Goal: Task Accomplishment & Management: Manage account settings

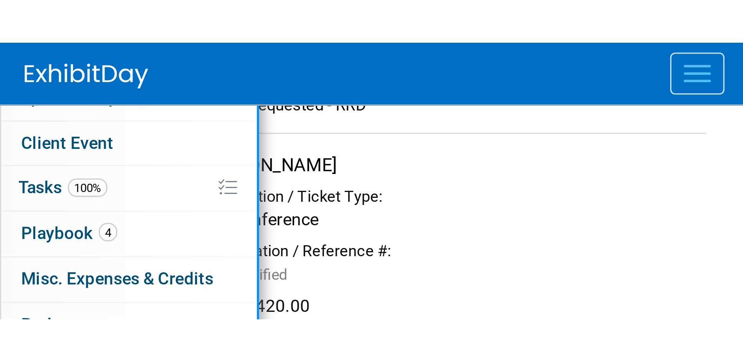
scroll to position [213, 0]
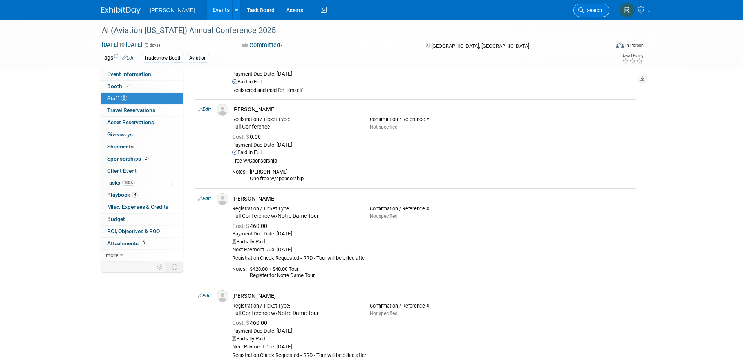
drag, startPoint x: 594, startPoint y: 13, endPoint x: 515, endPoint y: 13, distance: 78.8
click at [593, 13] on link "Search" at bounding box center [592, 11] width 36 height 14
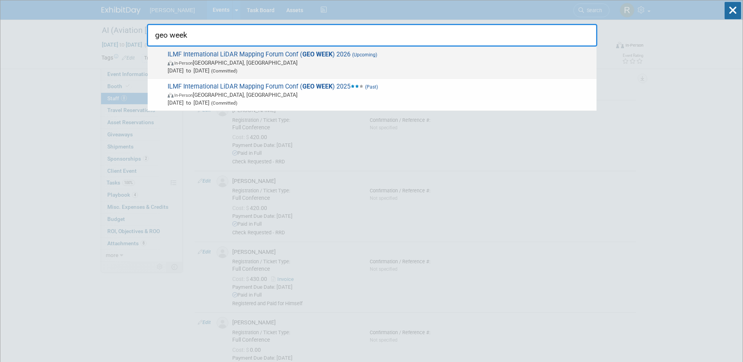
type input "geo week"
click at [217, 53] on span "ILMF International LiDAR Mapping Forum Conf ( GEO WEEK ) 2026 (Upcoming) In-Per…" at bounding box center [379, 63] width 428 height 24
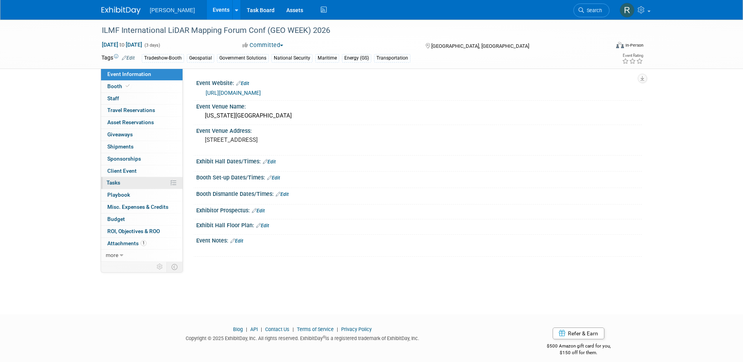
click at [118, 183] on span "Tasks 0%" at bounding box center [114, 182] width 14 height 6
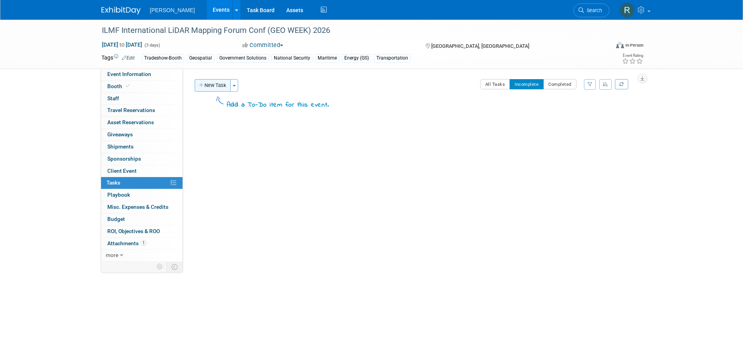
click at [214, 86] on button "New Task" at bounding box center [213, 85] width 36 height 13
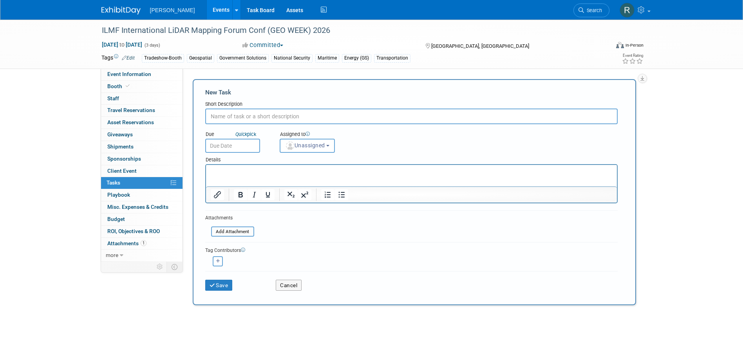
click at [236, 117] on input "text" at bounding box center [411, 117] width 413 height 16
type input "Register Staff"
click at [268, 103] on div "Short Description" at bounding box center [411, 105] width 413 height 8
click at [310, 145] on span "Unassigned" at bounding box center [305, 145] width 40 height 6
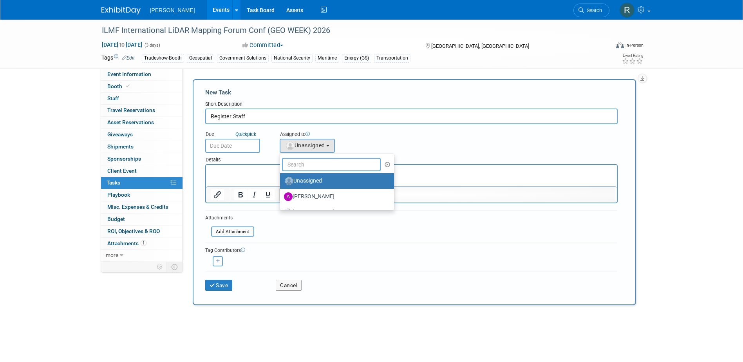
click at [305, 168] on input "text" at bounding box center [331, 164] width 99 height 13
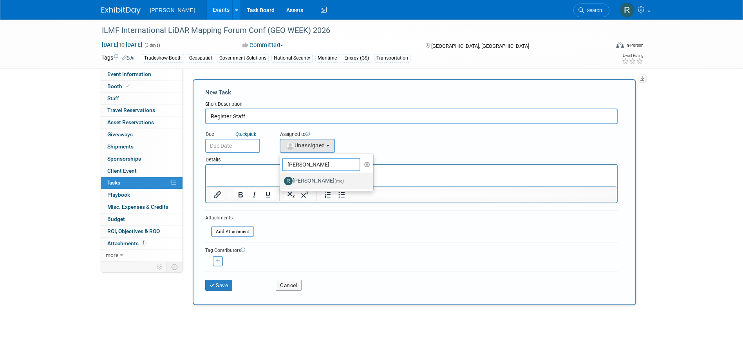
type input "Rebecca"
drag, startPoint x: 304, startPoint y: 181, endPoint x: 62, endPoint y: 1, distance: 302.0
click at [304, 181] on label "Rebecca Deis (me)" at bounding box center [325, 181] width 82 height 13
click at [281, 181] on input "Rebecca Deis (me)" at bounding box center [278, 180] width 5 height 5
select select "844a177d-a181-44ff-a72a-5731d68e4351"
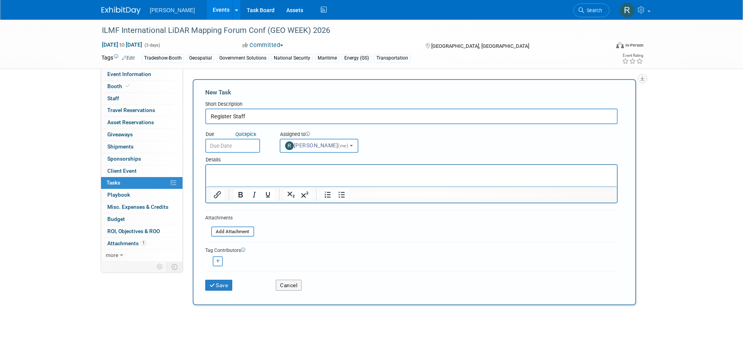
click at [250, 140] on input "text" at bounding box center [232, 146] width 55 height 14
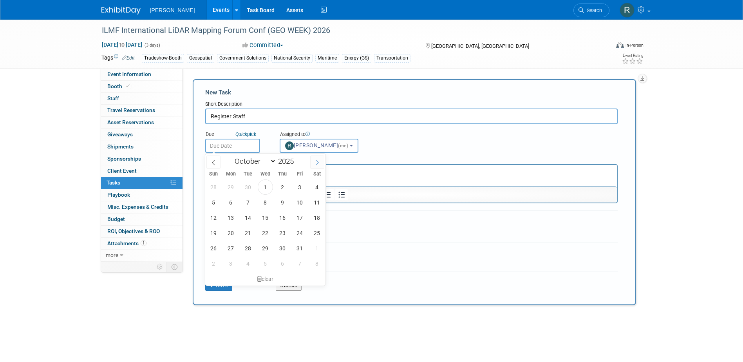
click at [321, 163] on span at bounding box center [317, 162] width 14 height 13
select select "11"
click at [314, 215] on span "20" at bounding box center [317, 217] width 15 height 15
type input "Dec 20, 2025"
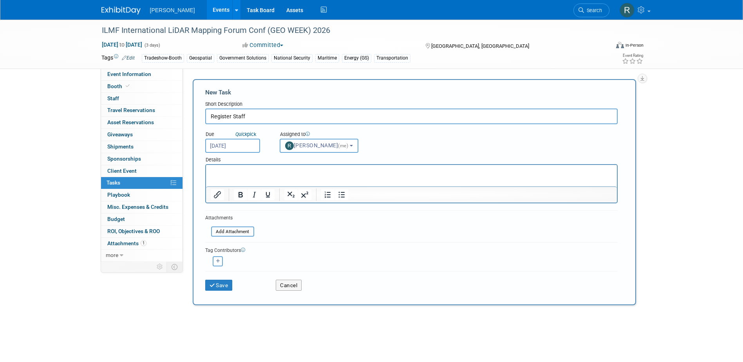
click at [225, 175] on p "Rich Text Area. Press ALT-0 for help." at bounding box center [411, 172] width 402 height 8
click at [215, 263] on button "button" at bounding box center [218, 261] width 10 height 10
select select
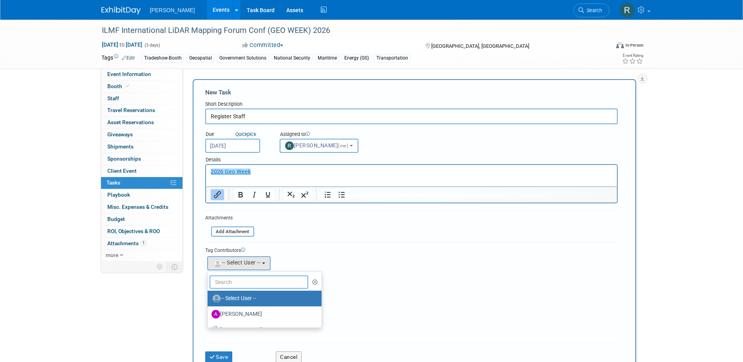
click at [225, 285] on input "text" at bounding box center [259, 281] width 99 height 13
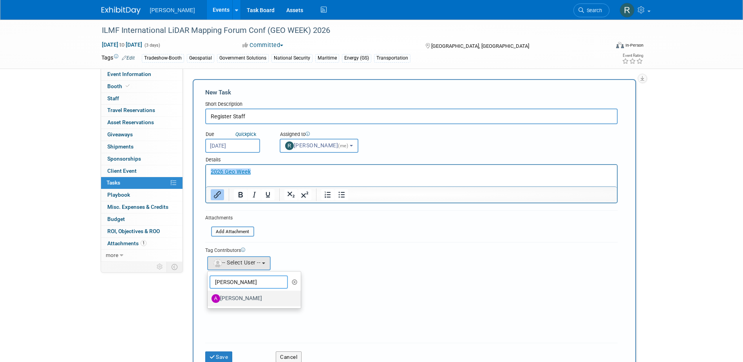
type input "AMy"
click at [228, 295] on label "[PERSON_NAME]" at bounding box center [253, 298] width 82 height 13
click at [209, 295] on input "[PERSON_NAME]" at bounding box center [206, 297] width 5 height 5
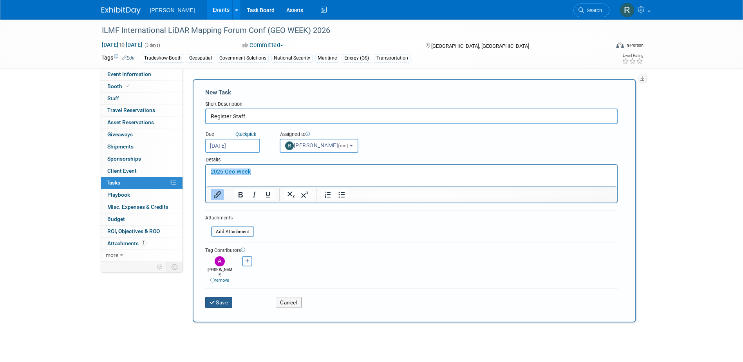
click at [227, 297] on button "Save" at bounding box center [218, 302] width 27 height 11
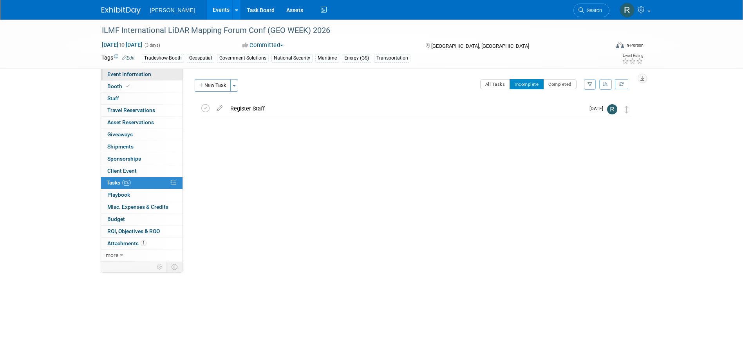
click at [120, 77] on link "Event Information" at bounding box center [142, 75] width 82 height 12
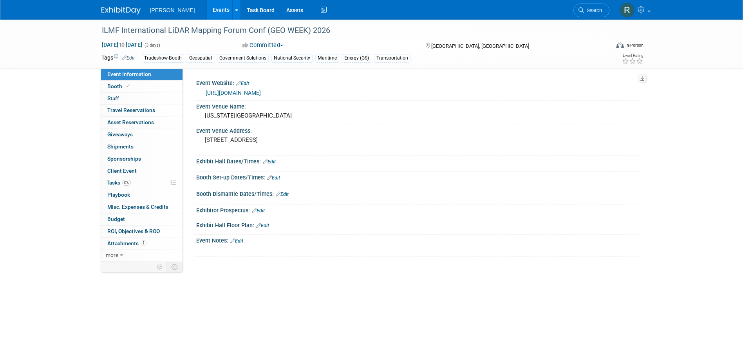
click at [265, 227] on link "Edit" at bounding box center [262, 225] width 13 height 5
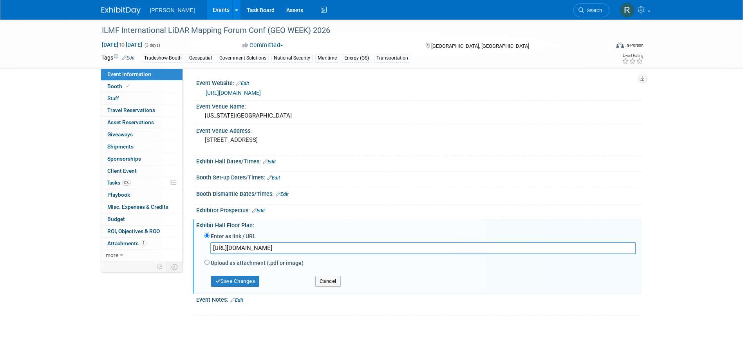
scroll to position [0, 1004]
type input "https://s23.a2zinc.net/clients/diversified/geoweek2026/Public/EventMap.aspx?shM…"
click at [250, 283] on button "Save Changes" at bounding box center [235, 281] width 49 height 11
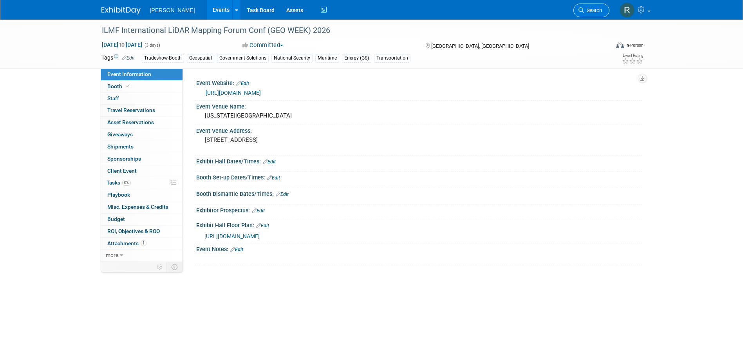
click at [587, 13] on span "Search" at bounding box center [593, 10] width 18 height 6
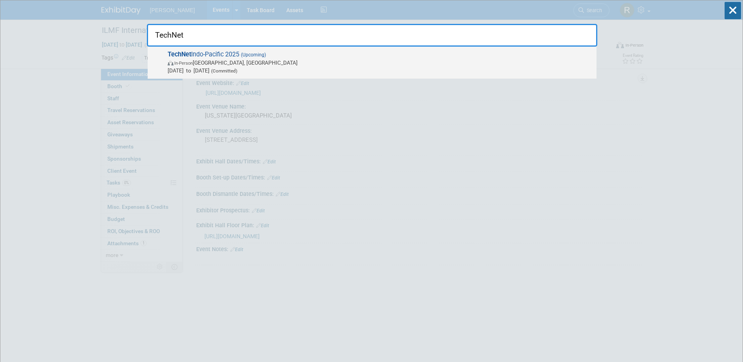
type input "TechNet"
click at [219, 59] on span "In-Person Honolulu, HI" at bounding box center [380, 63] width 425 height 8
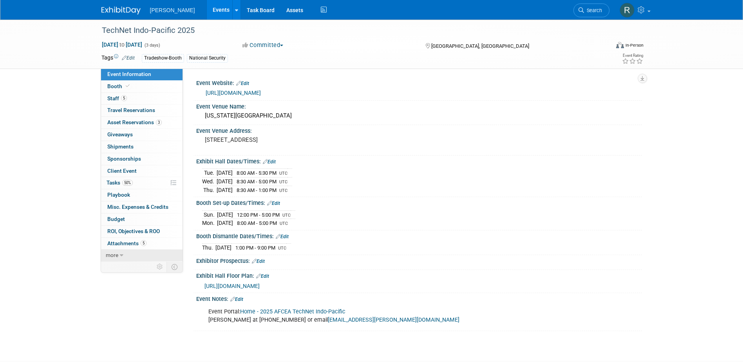
click at [119, 254] on link "more" at bounding box center [142, 256] width 82 height 12
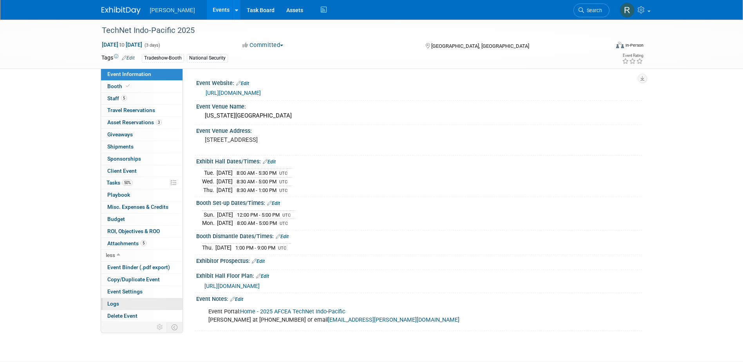
click at [122, 303] on link "Logs" at bounding box center [142, 304] width 82 height 12
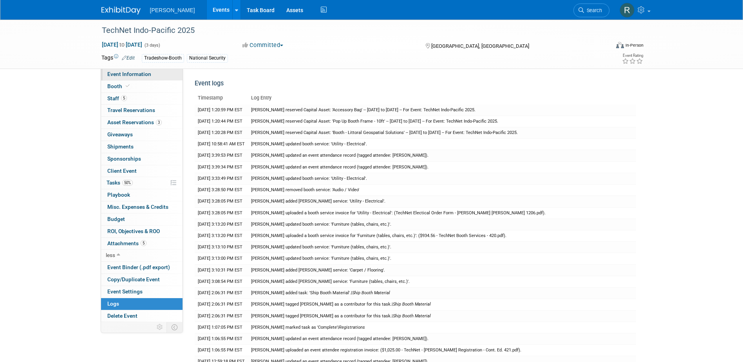
click at [130, 77] on span "Event Information" at bounding box center [129, 74] width 44 height 6
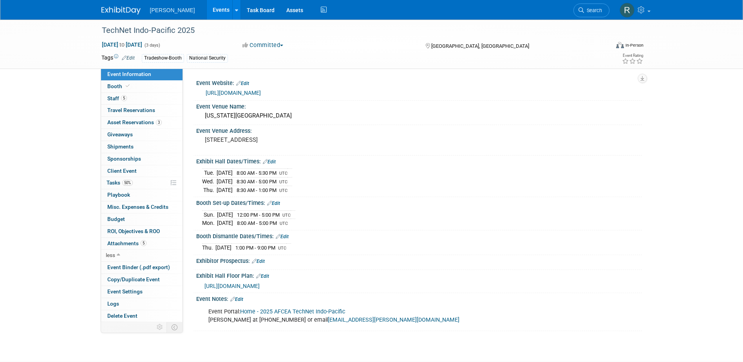
click at [271, 161] on link "Edit" at bounding box center [269, 161] width 13 height 5
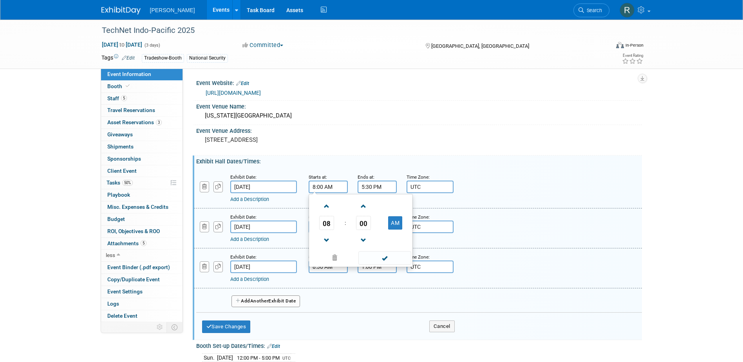
click at [336, 188] on input "8:00 AM" at bounding box center [328, 187] width 39 height 13
click at [330, 208] on span at bounding box center [327, 206] width 14 height 14
type input "9:00 AM"
click at [373, 259] on span at bounding box center [385, 258] width 53 height 14
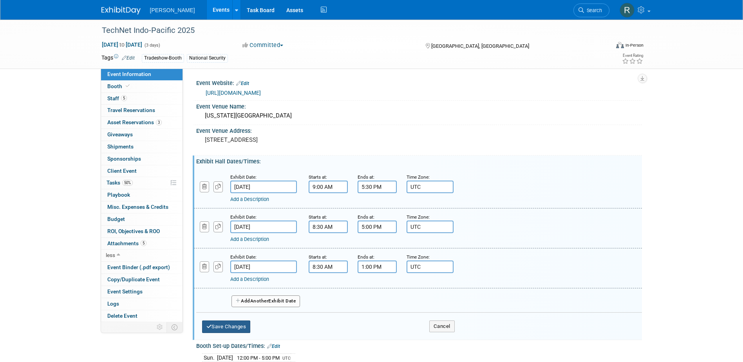
click at [237, 325] on button "Save Changes" at bounding box center [226, 327] width 49 height 13
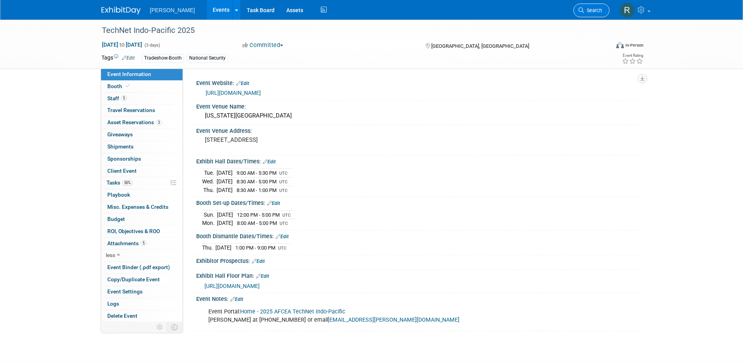
click at [584, 16] on link "Search" at bounding box center [592, 11] width 36 height 14
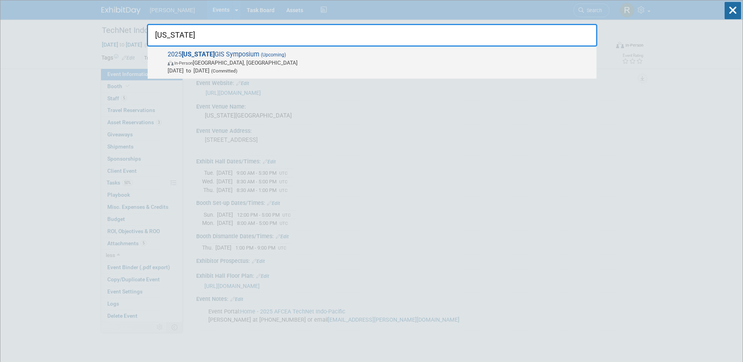
type input "Arkansas"
click at [190, 65] on span "In-Person" at bounding box center [183, 63] width 18 height 5
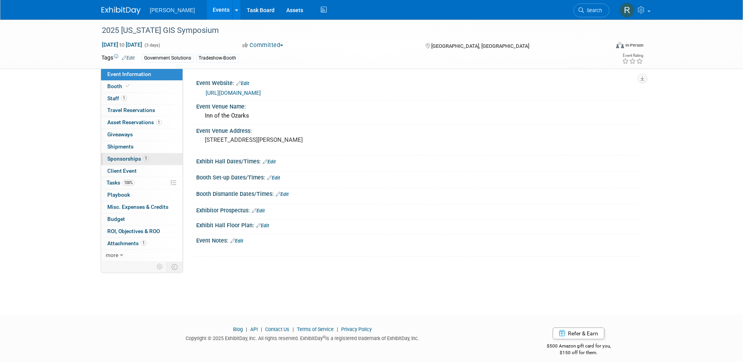
click at [122, 158] on span "Sponsorships 1" at bounding box center [128, 159] width 42 height 6
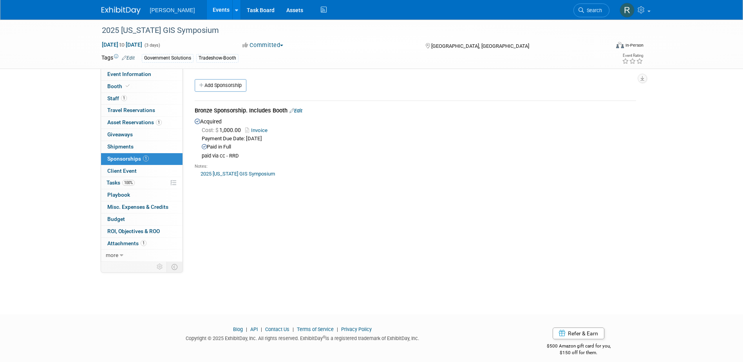
click at [301, 111] on link "Edit" at bounding box center [296, 111] width 13 height 6
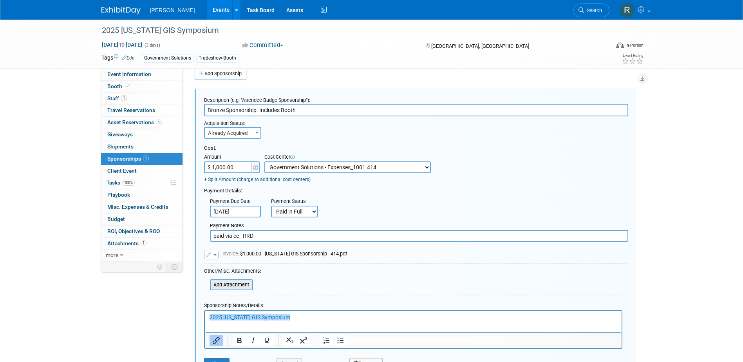
click at [228, 286] on input "file" at bounding box center [205, 284] width 93 height 9
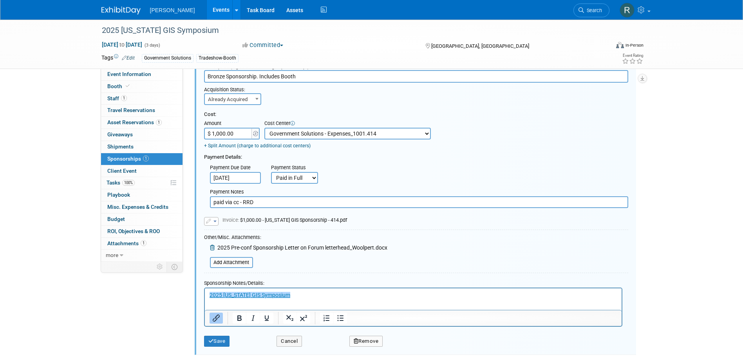
scroll to position [124, 0]
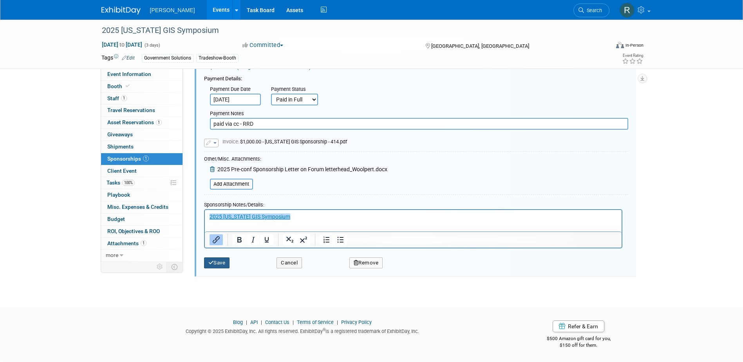
click at [223, 264] on button "Save" at bounding box center [217, 262] width 26 height 11
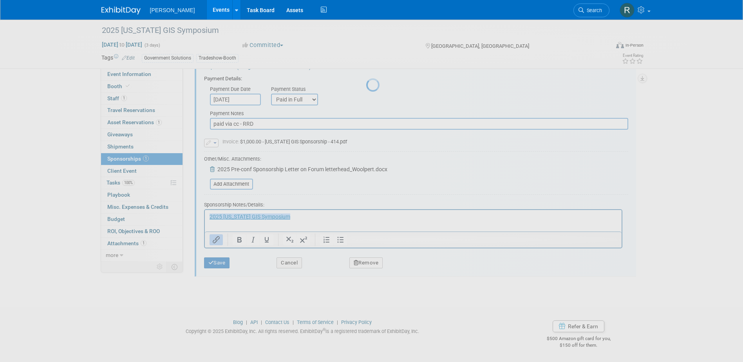
scroll to position [7, 0]
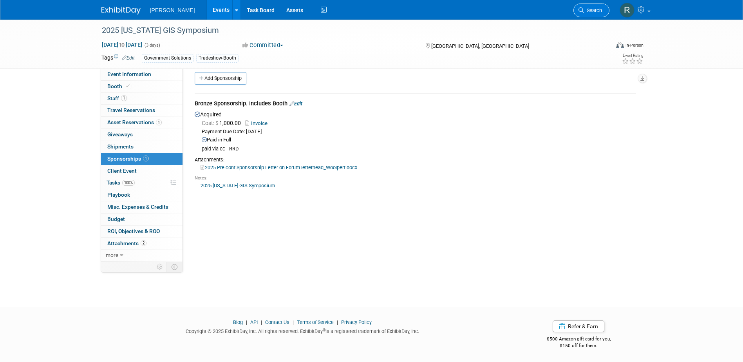
click at [584, 9] on icon at bounding box center [581, 9] width 5 height 5
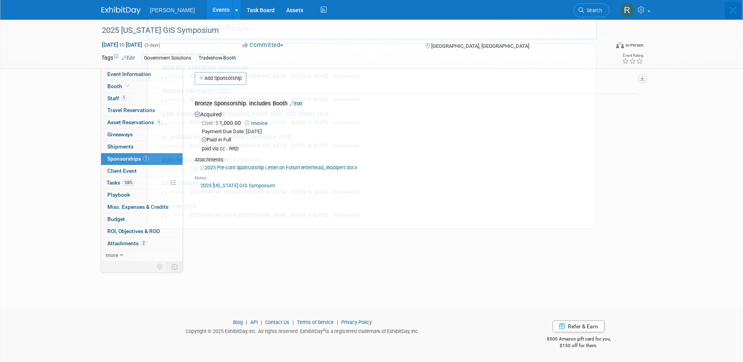
scroll to position [0, 0]
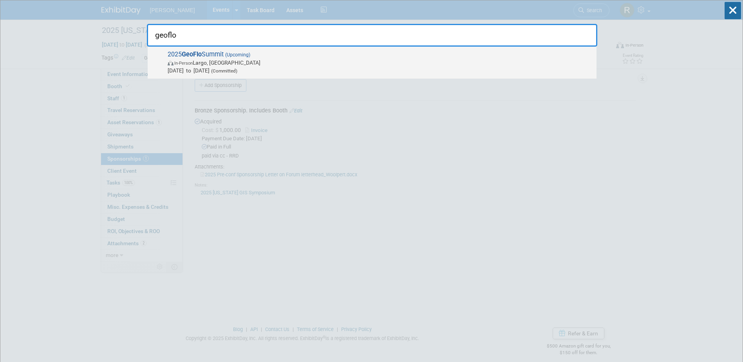
type input "geoflo"
click at [197, 67] on span "Nov 14, 2025 to Nov 14, 2025 (Committed)" at bounding box center [380, 71] width 425 height 8
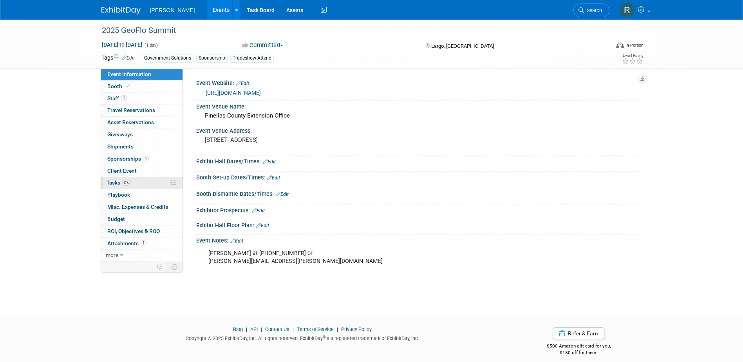
click at [120, 186] on link "0% Tasks 0%" at bounding box center [142, 183] width 82 height 12
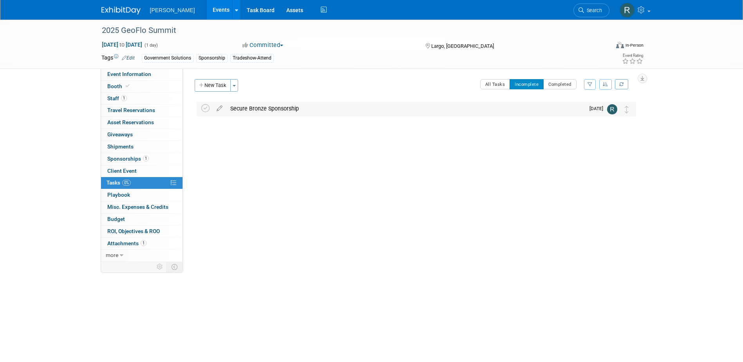
click at [248, 109] on div "Secure Bronze Sponsorship" at bounding box center [406, 108] width 359 height 13
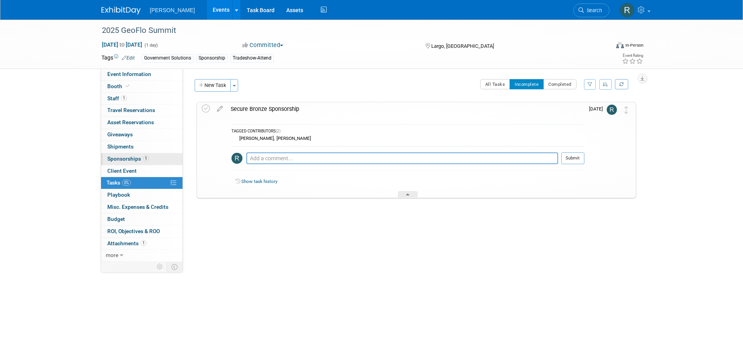
click at [122, 159] on span "Sponsorships 1" at bounding box center [128, 159] width 42 height 6
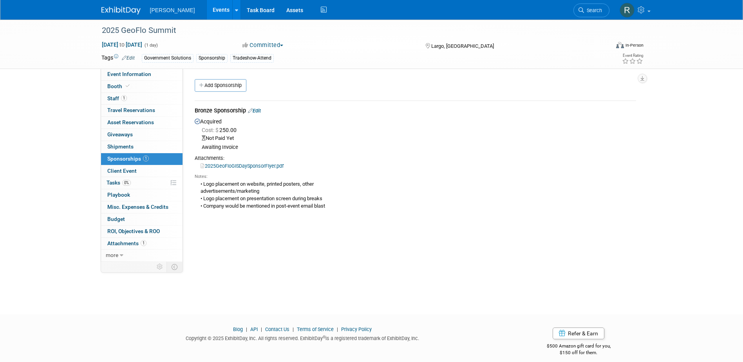
click at [263, 107] on div "Bronze Sponsorship Edit" at bounding box center [416, 112] width 442 height 10
click at [261, 108] on link "Edit" at bounding box center [254, 111] width 13 height 6
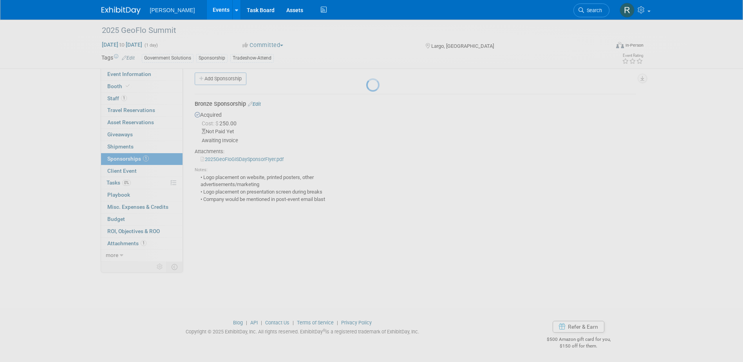
select select "9"
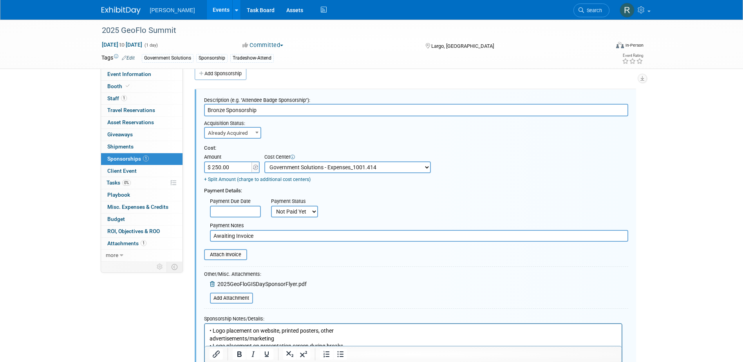
click at [255, 211] on input "text" at bounding box center [235, 212] width 51 height 12
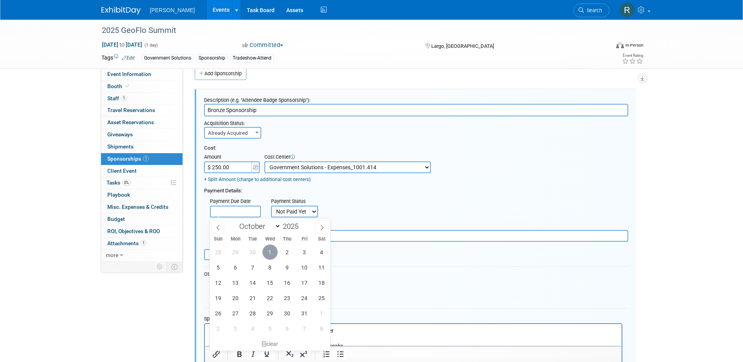
click at [273, 254] on span "1" at bounding box center [270, 252] width 15 height 15
type input "Oct 1, 2025"
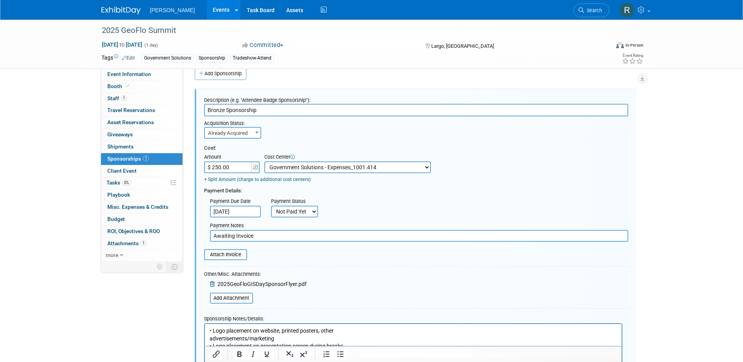
click at [296, 214] on select "Not Paid Yet Partially Paid Paid in Full" at bounding box center [294, 212] width 47 height 12
select select "1"
click at [271, 206] on select "Not Paid Yet Partially Paid Paid in Full" at bounding box center [294, 212] width 47 height 12
click at [277, 233] on input "Awaiting Invoice" at bounding box center [419, 236] width 419 height 12
drag, startPoint x: 273, startPoint y: 239, endPoint x: 185, endPoint y: 229, distance: 87.9
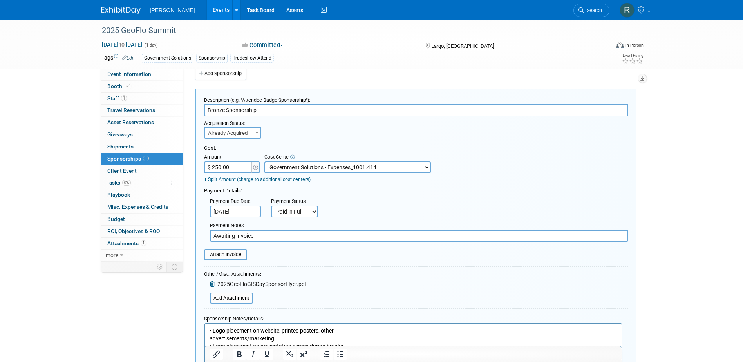
click at [185, 229] on div "Event Website: Edit https://www.geoflo-summit.com/sponsors Event Venue Name: Pi…" at bounding box center [412, 153] width 459 height 193
paste input "359812020"
type input "O#: 359812020 - paid via cc - RRD"
click at [238, 256] on input "file" at bounding box center [199, 254] width 93 height 9
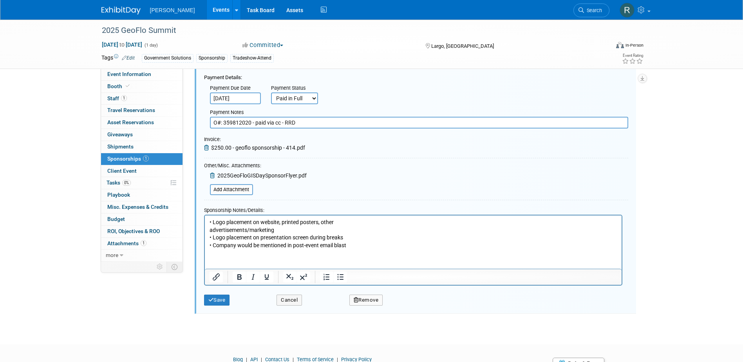
scroll to position [150, 0]
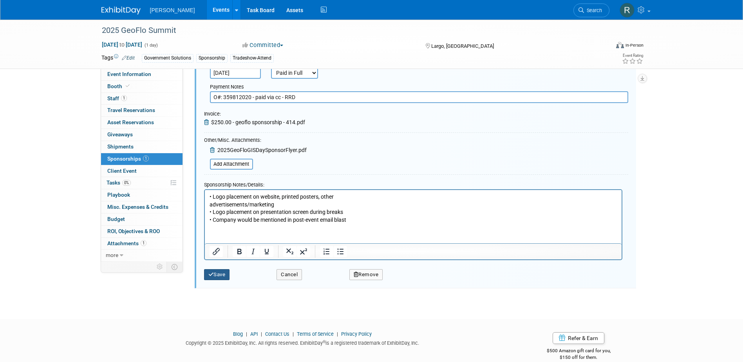
click at [217, 275] on button "Save" at bounding box center [217, 274] width 26 height 11
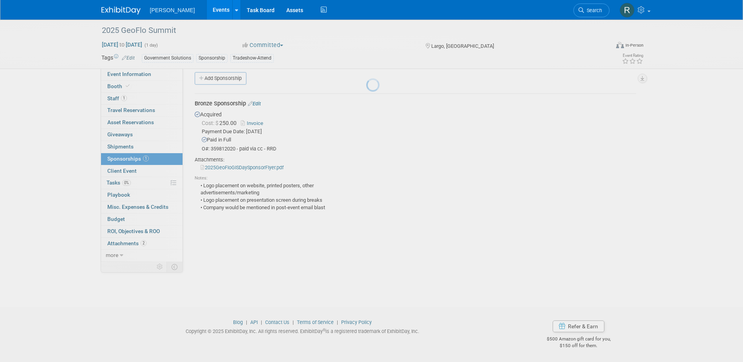
scroll to position [7, 0]
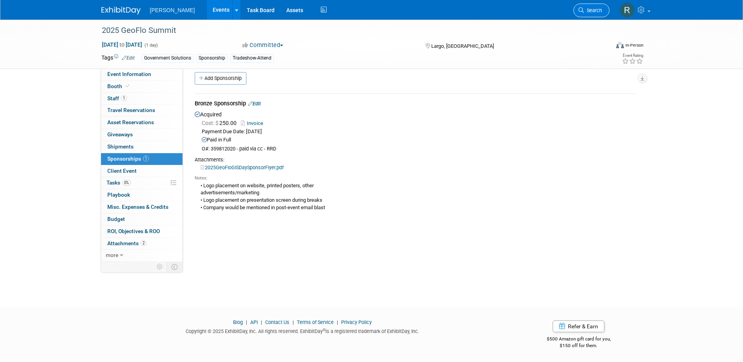
click at [593, 13] on link "Search" at bounding box center [592, 11] width 36 height 14
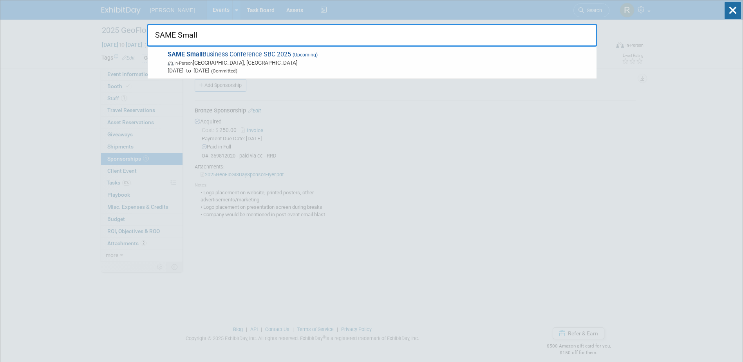
type input "SAME Small"
click at [309, 60] on span "In-Person Phoenix, AZ" at bounding box center [380, 63] width 425 height 8
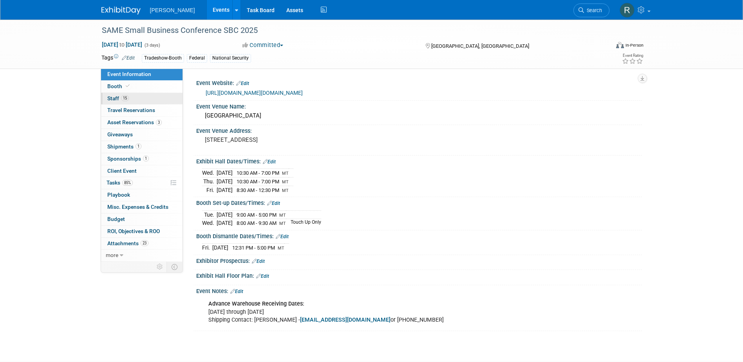
drag, startPoint x: 119, startPoint y: 86, endPoint x: 101, endPoint y: 98, distance: 21.9
click at [119, 86] on span "Booth" at bounding box center [119, 86] width 24 height 6
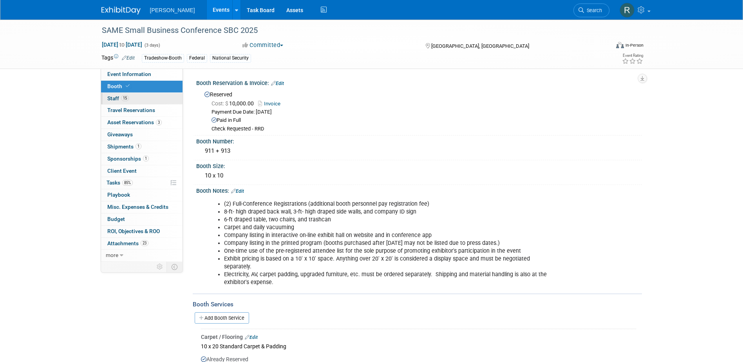
click at [113, 96] on span "Staff 15" at bounding box center [118, 98] width 22 height 6
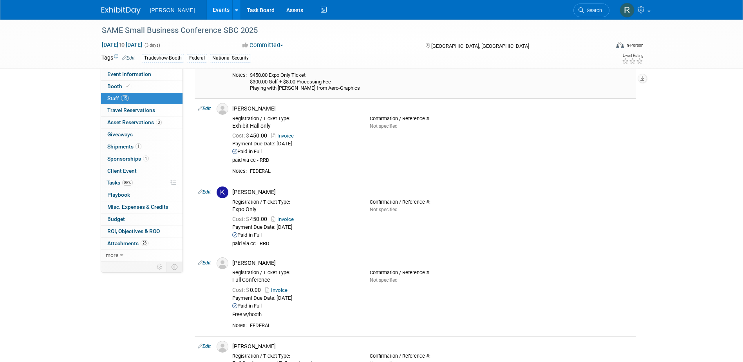
scroll to position [588, 0]
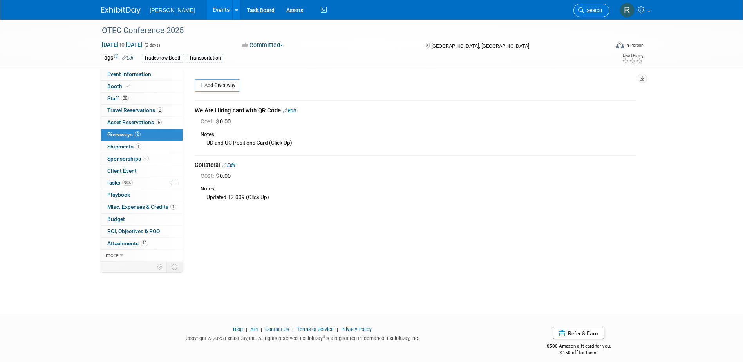
click at [585, 12] on span "Search" at bounding box center [593, 10] width 18 height 6
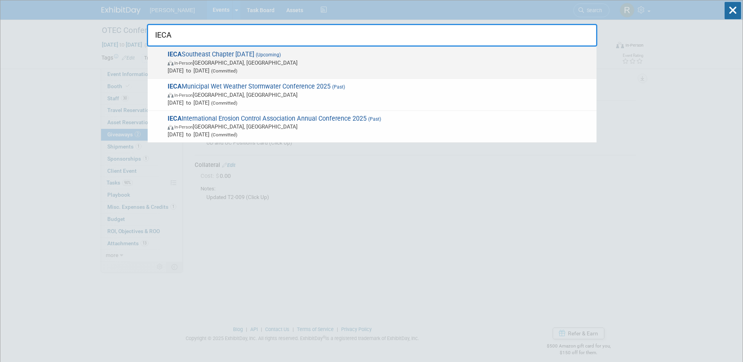
type input "IECA"
click at [250, 65] on span "In-Person [GEOGRAPHIC_DATA], [GEOGRAPHIC_DATA]" at bounding box center [380, 63] width 425 height 8
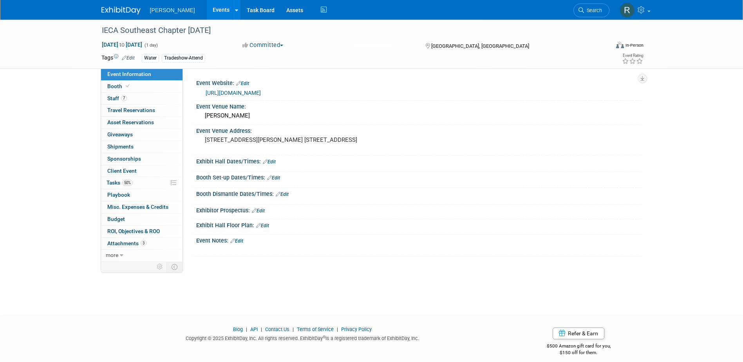
click at [243, 91] on link "https://lp.constantcontactpages.com/ev/reg/rjdwexg/lp/0d25836c-5790-4708-94c7-5…" at bounding box center [233, 93] width 55 height 6
click at [120, 102] on link "7 Staff 7" at bounding box center [142, 99] width 82 height 12
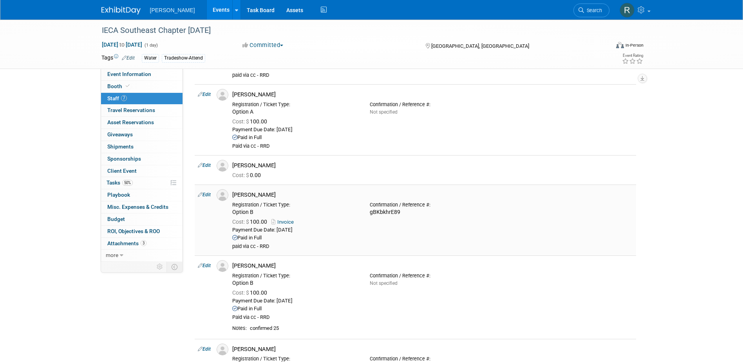
scroll to position [118, 0]
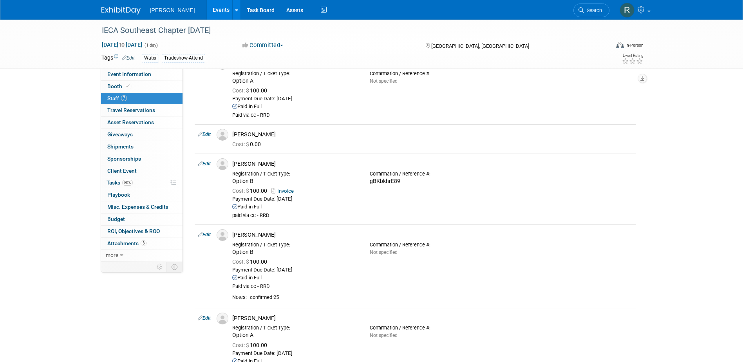
click at [205, 134] on link "Edit" at bounding box center [204, 134] width 13 height 5
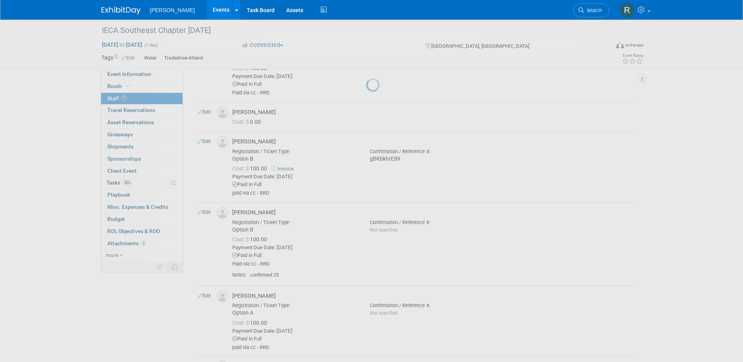
select select "1e8dbdde-f8aa-4620-aea9-6fa23c8e5f08"
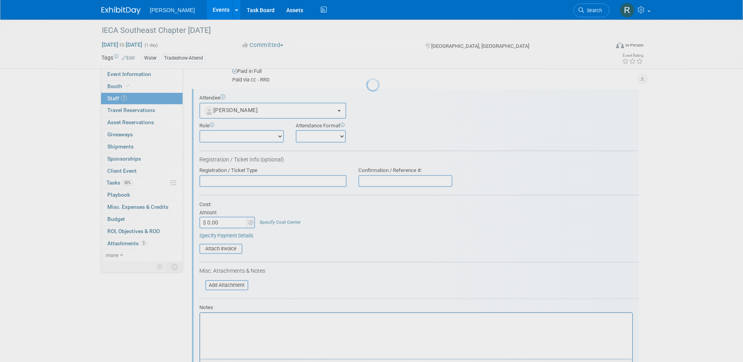
scroll to position [0, 0]
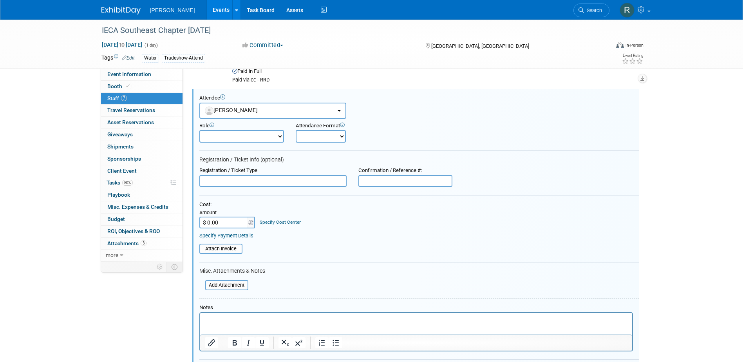
click at [263, 174] on div "Registration / Ticket Type" at bounding box center [272, 170] width 147 height 7
click at [263, 178] on input "text" at bounding box center [272, 181] width 147 height 12
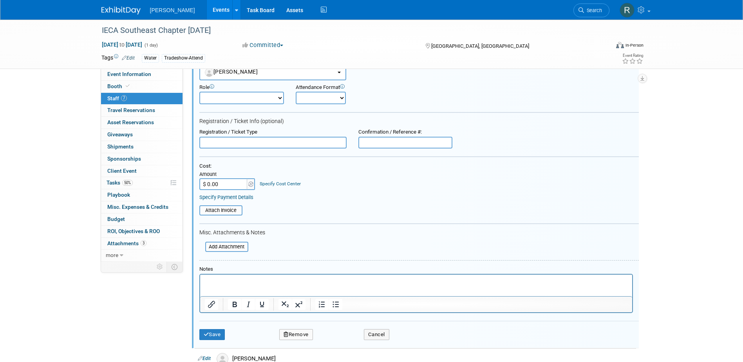
scroll to position [153, 0]
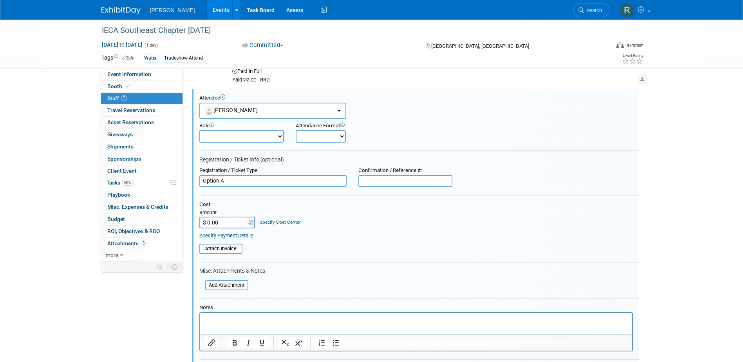
type input "Option A"
type input "100"
click at [234, 219] on input "$ 0.00" at bounding box center [223, 223] width 49 height 12
type input "$ 100.00"
click at [270, 224] on link "Specify Cost Center" at bounding box center [280, 221] width 41 height 5
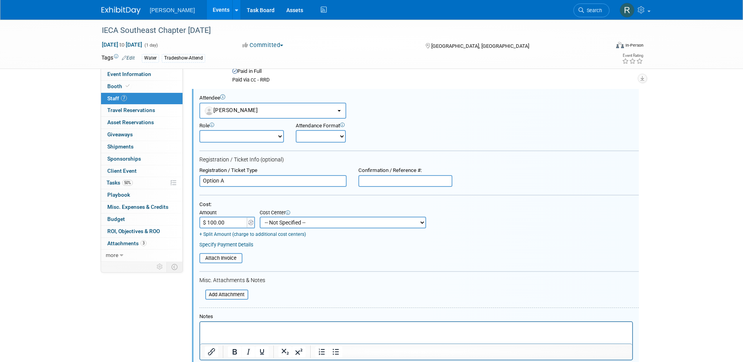
click at [270, 222] on select "-- Not Specified -- Advisory Services - Expenses_1001.502 Aerial Acquisition - …" at bounding box center [343, 223] width 167 height 12
select select "18966237"
click at [260, 217] on select "-- Not Specified -- Advisory Services - Expenses_1001.502 Aerial Acquisition - …" at bounding box center [343, 223] width 167 height 12
click at [247, 248] on link "Specify Payment Details" at bounding box center [226, 245] width 54 height 6
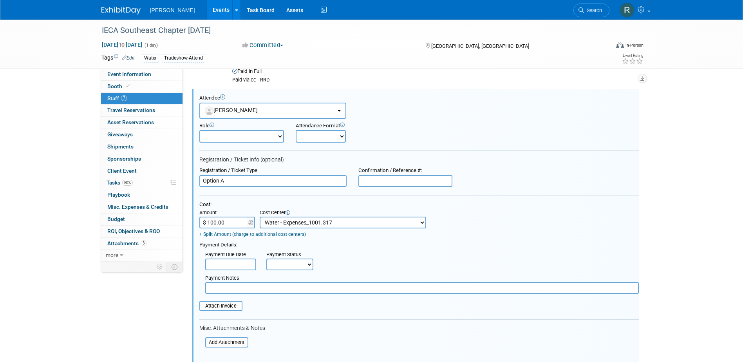
click at [242, 265] on input "text" at bounding box center [230, 265] width 51 height 12
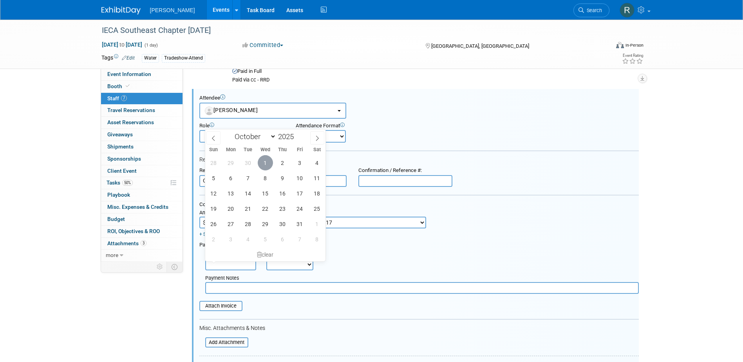
drag, startPoint x: 270, startPoint y: 166, endPoint x: 268, endPoint y: 178, distance: 11.9
click at [269, 166] on span "1" at bounding box center [265, 162] width 15 height 15
type input "Oct 1, 2025"
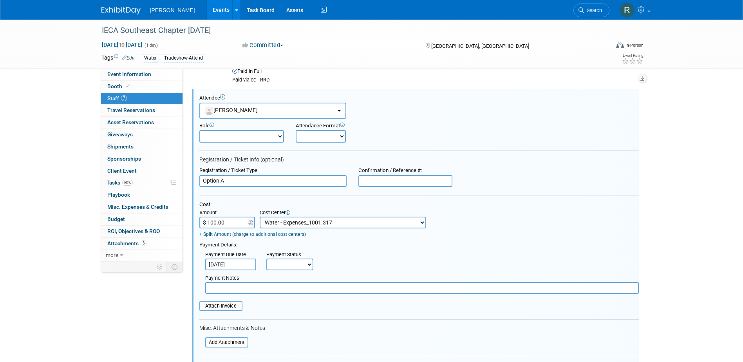
click at [282, 269] on select "Not Paid Yet Partially Paid Paid in Full" at bounding box center [289, 265] width 47 height 12
select select "1"
click at [266, 259] on select "Not Paid Yet Partially Paid Paid in Full" at bounding box center [289, 265] width 47 height 12
click at [281, 290] on input "text" at bounding box center [422, 288] width 434 height 12
type input "Paid via cc - RRD"
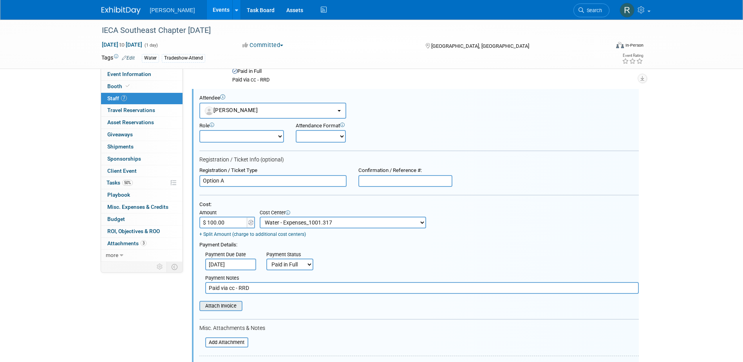
click at [228, 306] on input "file" at bounding box center [195, 306] width 93 height 9
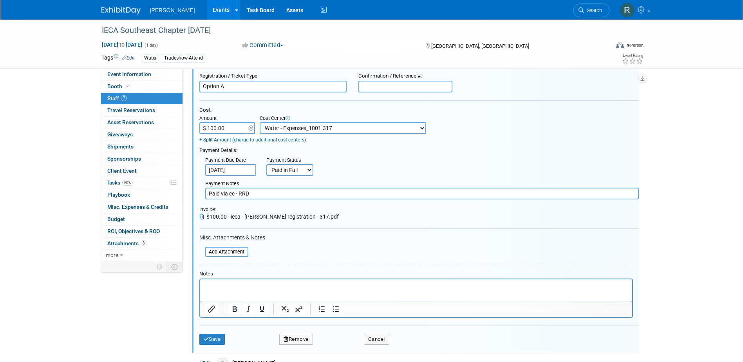
scroll to position [310, 0]
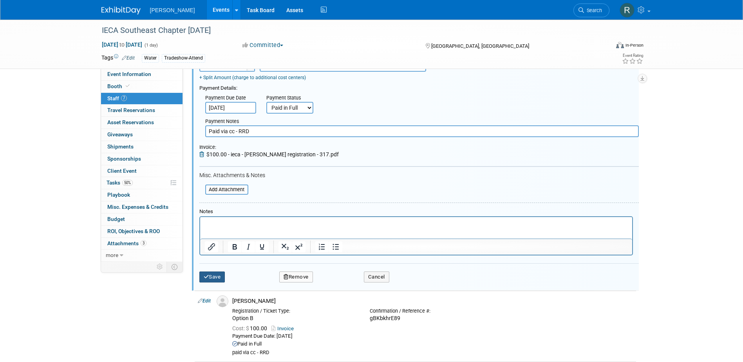
click at [212, 276] on button "Save" at bounding box center [212, 277] width 26 height 11
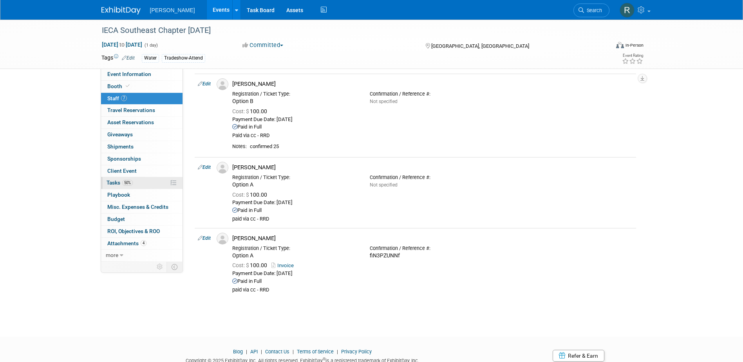
click at [116, 179] on span "Tasks 50%" at bounding box center [120, 182] width 26 height 6
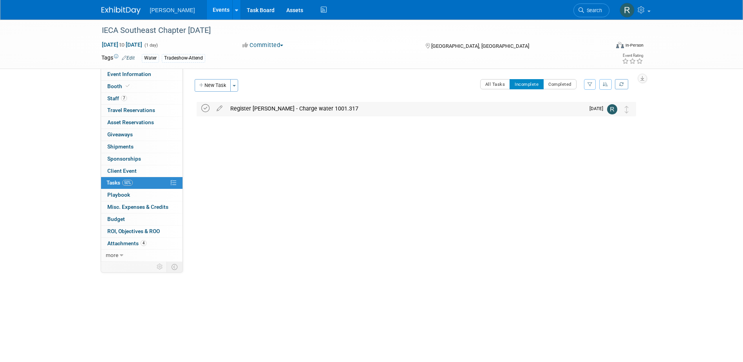
click at [205, 111] on icon at bounding box center [205, 108] width 8 height 8
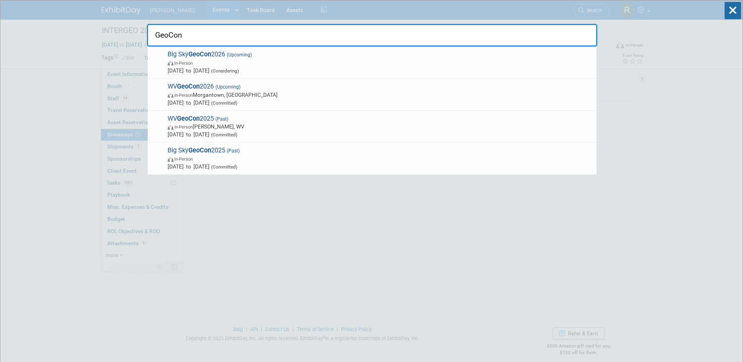
drag, startPoint x: 194, startPoint y: 33, endPoint x: 114, endPoint y: 37, distance: 79.3
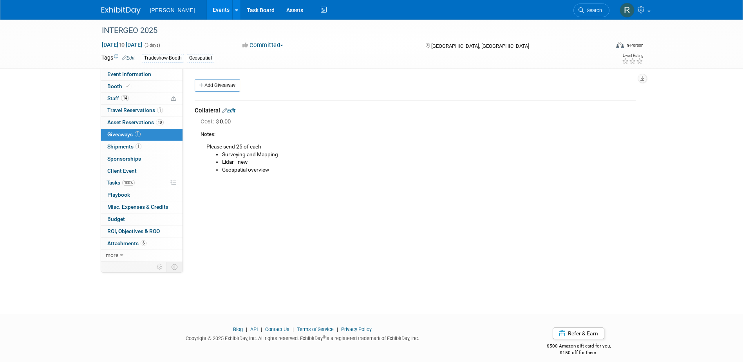
click at [582, 12] on icon at bounding box center [581, 9] width 5 height 5
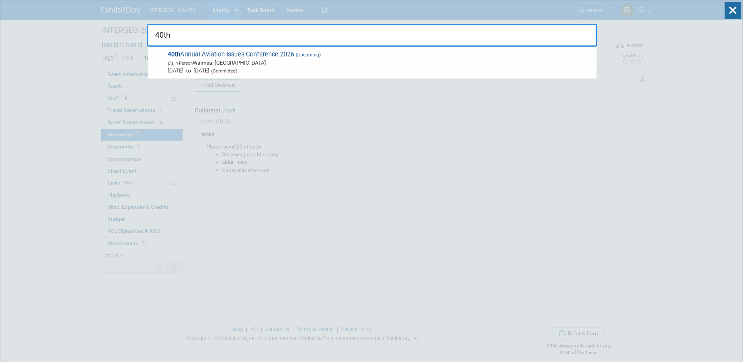
type input "40th"
click at [256, 58] on span "40th Annual Aviation Issues Conference 2026 (Upcoming) In-Person Waimea, HI Jan…" at bounding box center [379, 63] width 428 height 24
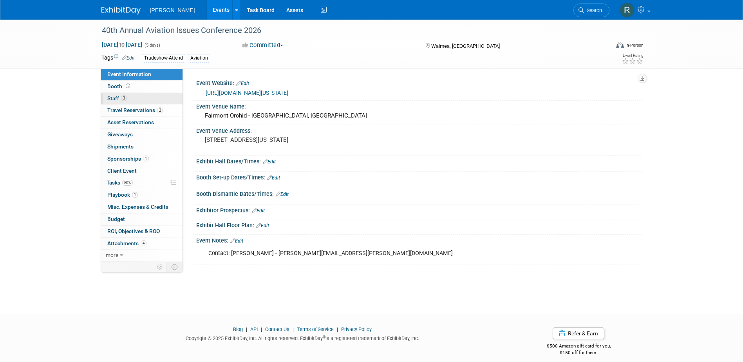
click at [120, 99] on span "Staff 3" at bounding box center [117, 98] width 20 height 6
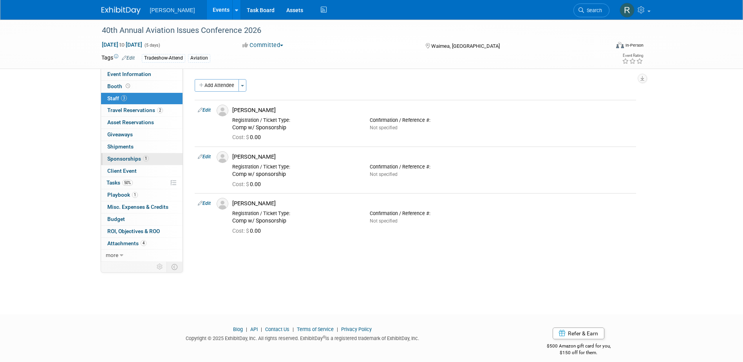
click at [124, 160] on span "Sponsorships 1" at bounding box center [128, 159] width 42 height 6
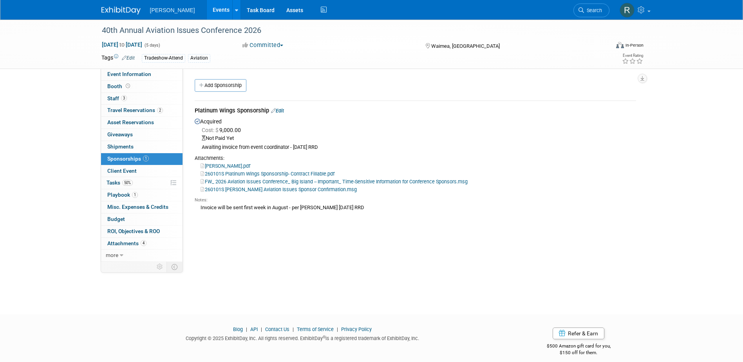
click at [283, 109] on link "Edit" at bounding box center [277, 111] width 13 height 6
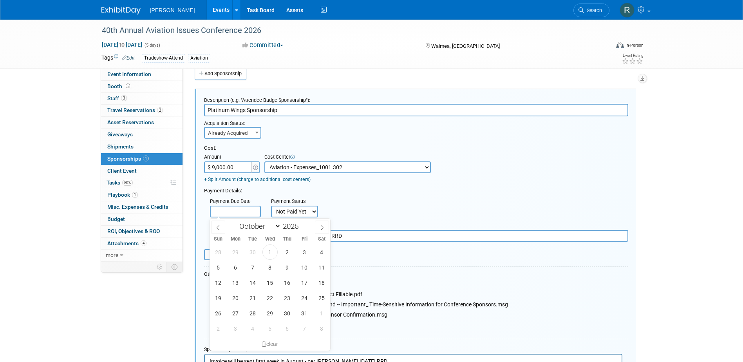
drag, startPoint x: 232, startPoint y: 214, endPoint x: 229, endPoint y: 207, distance: 8.6
click at [232, 214] on input "text" at bounding box center [235, 212] width 51 height 12
click at [272, 255] on span "1" at bounding box center [270, 252] width 15 height 15
type input "Oct 1, 2025"
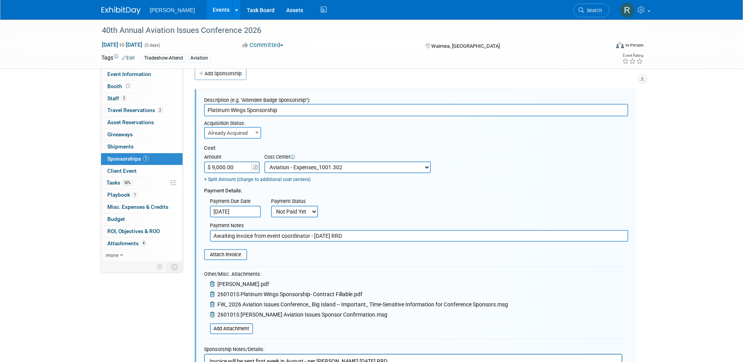
click at [301, 211] on select "Not Paid Yet Partially Paid Paid in Full" at bounding box center [294, 212] width 47 height 12
select select "1"
click at [271, 206] on select "Not Paid Yet Partially Paid Paid in Full" at bounding box center [294, 212] width 47 height 12
drag, startPoint x: 346, startPoint y: 237, endPoint x: 193, endPoint y: 222, distance: 154.0
click at [185, 231] on div "Event Website: Edit https://aaae.org/hawaii Event Venue Name: Fairmont Orchid -…" at bounding box center [412, 153] width 459 height 193
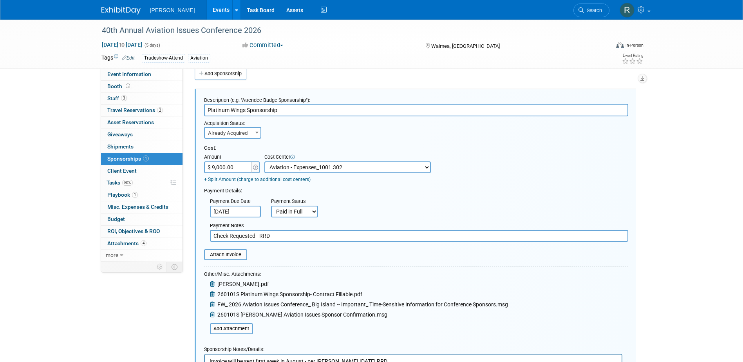
type input "Check Requested - RRD"
click at [230, 256] on input "file" at bounding box center [199, 254] width 93 height 9
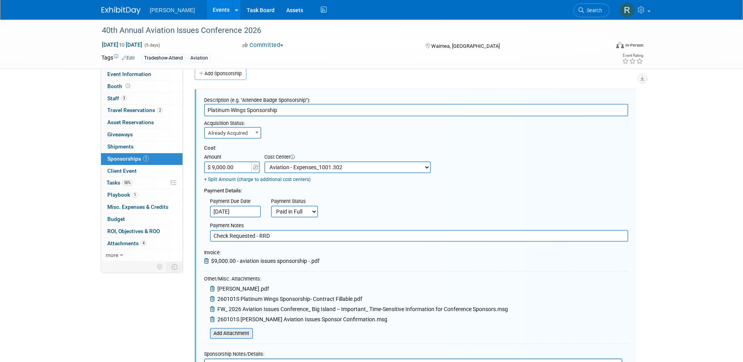
click at [233, 336] on input "file" at bounding box center [205, 333] width 93 height 9
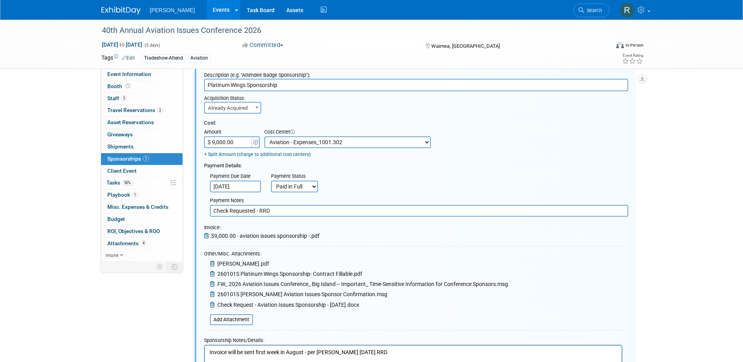
scroll to position [129, 0]
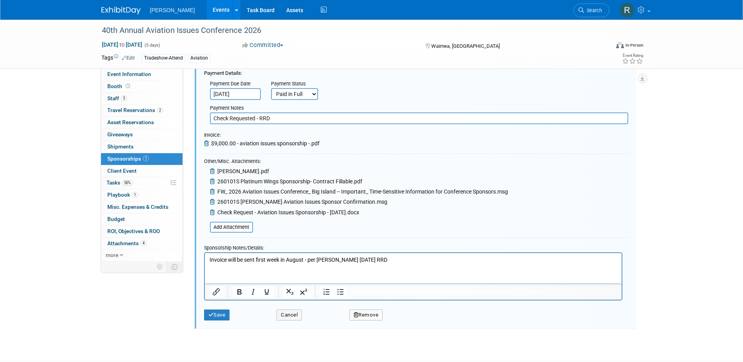
drag, startPoint x: 386, startPoint y: 260, endPoint x: 385, endPoint y: 515, distance: 255.1
click at [205, 261] on html "Invoice will be sent first week in August - per Lisa Williams 7.24.25 RRD" at bounding box center [413, 258] width 417 height 11
click at [214, 312] on button "Save" at bounding box center [217, 315] width 26 height 11
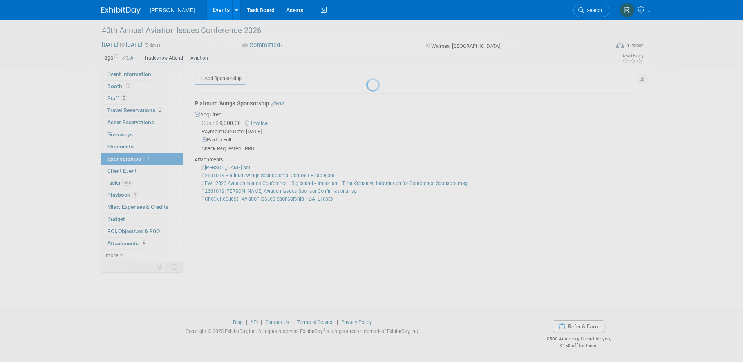
scroll to position [7, 0]
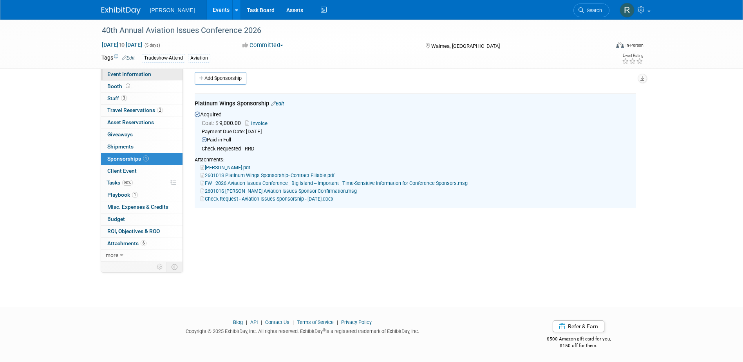
click at [120, 75] on span "Event Information" at bounding box center [129, 74] width 44 height 6
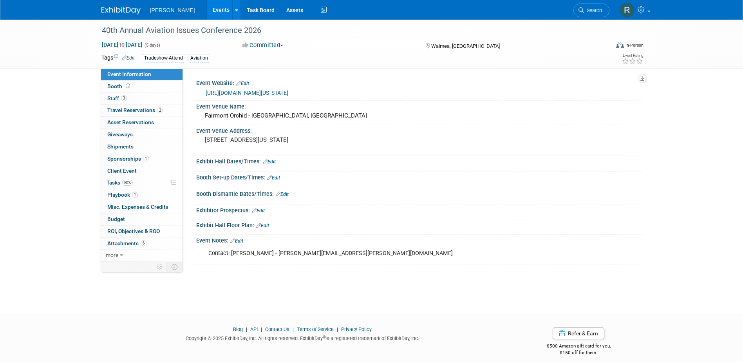
click at [240, 245] on div "Event Notes: Edit" at bounding box center [419, 240] width 446 height 10
click at [241, 244] on link "Edit" at bounding box center [236, 240] width 13 height 5
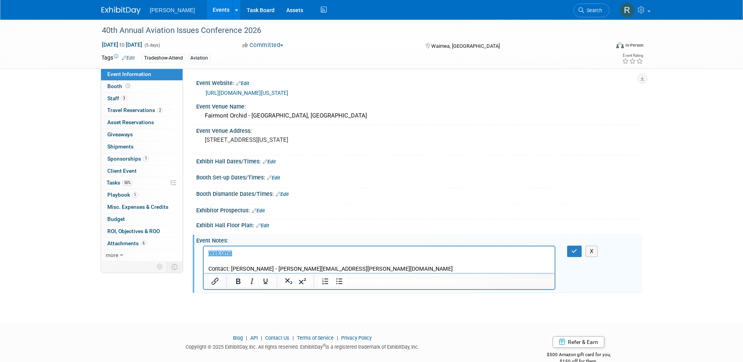
click at [222, 262] on p "Rich Text Area. Press ALT-0 for help." at bounding box center [379, 261] width 343 height 8
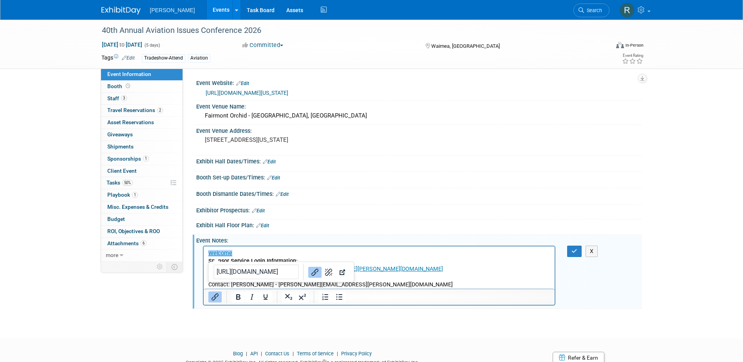
click at [358, 268] on p "Sponsor Service Login Information: LOGIN : Lindsey.Wolanczyk@Woolpert.com PASSW…" at bounding box center [379, 269] width 343 height 24
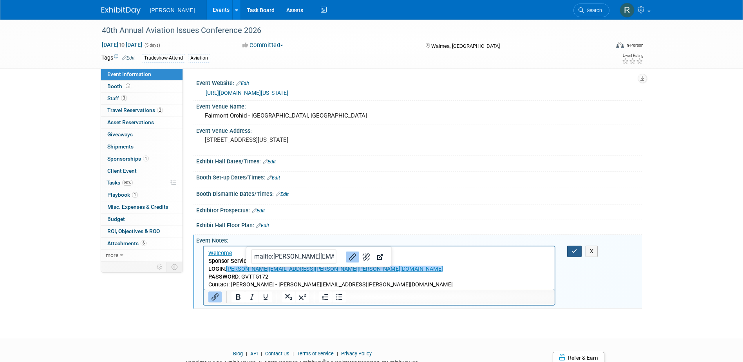
click at [573, 254] on icon "button" at bounding box center [575, 250] width 6 height 5
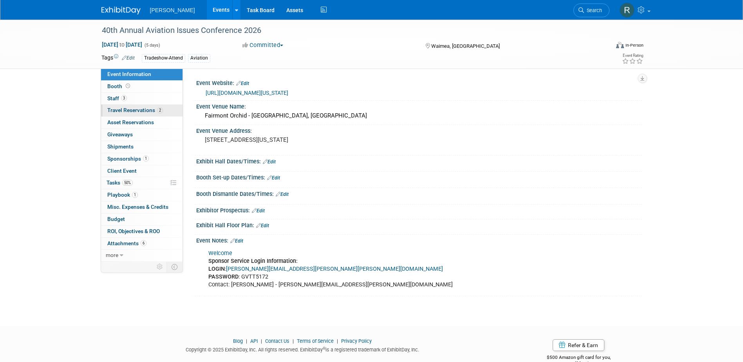
drag, startPoint x: 132, startPoint y: 99, endPoint x: 137, endPoint y: 109, distance: 11.6
click at [132, 99] on link "3 Staff 3" at bounding box center [142, 99] width 82 height 12
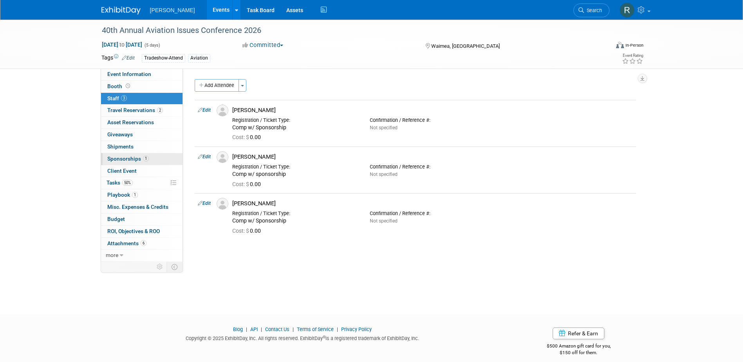
click at [133, 159] on span "Sponsorships 1" at bounding box center [128, 159] width 42 height 6
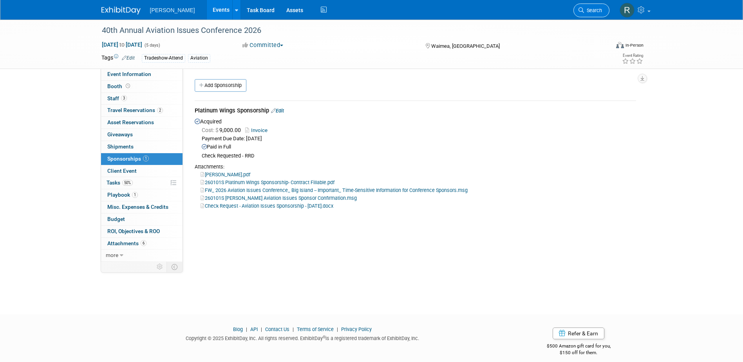
click at [587, 11] on span "Search" at bounding box center [593, 10] width 18 height 6
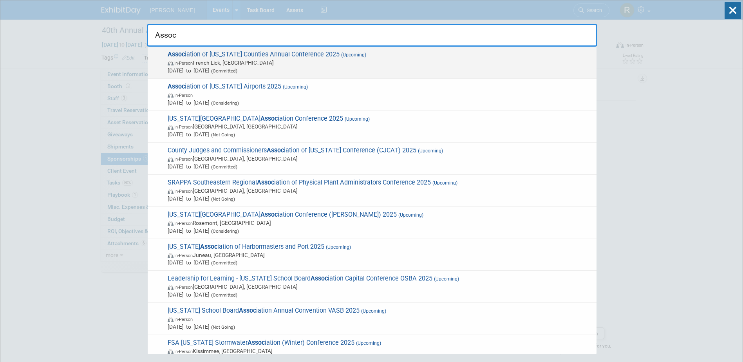
type input "Assoc"
click at [205, 65] on span "In-Person French Lick, IN" at bounding box center [380, 63] width 425 height 8
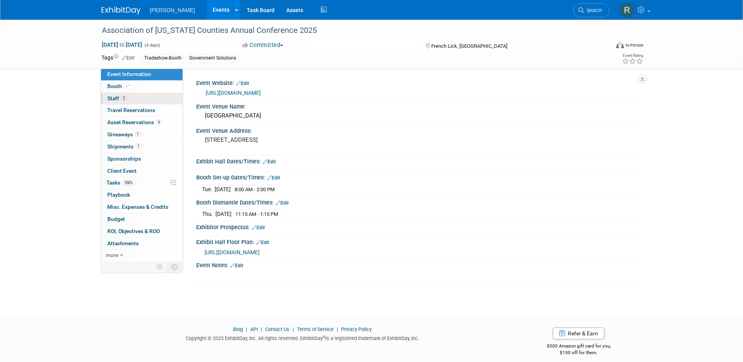
click at [140, 100] on link "2 Staff 2" at bounding box center [142, 99] width 82 height 12
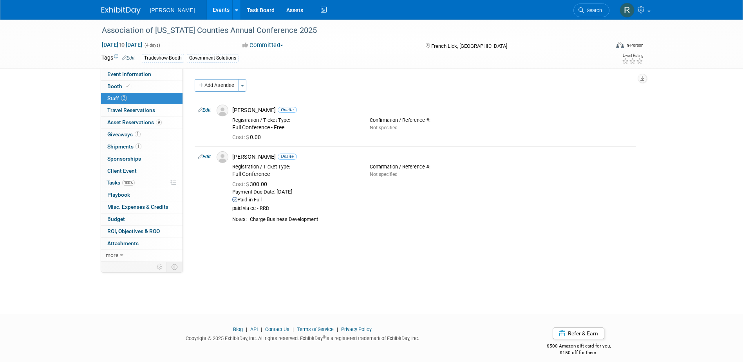
drag, startPoint x: 207, startPoint y: 156, endPoint x: 218, endPoint y: 177, distance: 23.8
click at [207, 156] on link "Edit" at bounding box center [204, 156] width 13 height 5
select select "0645a9d8-feeb-41f7-8327-bfd0e6688f3a"
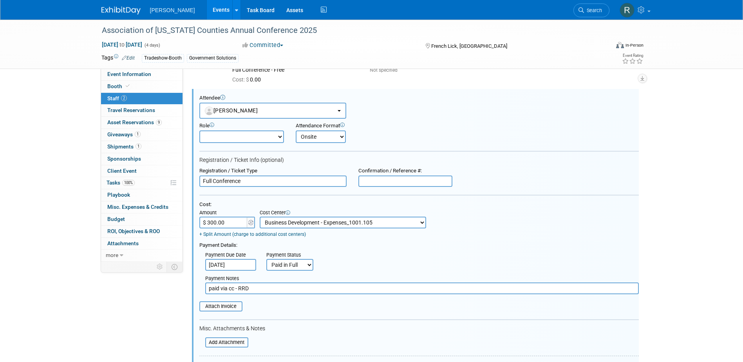
click at [228, 223] on input "$ 300.00" at bounding box center [223, 223] width 49 height 12
type input "$ 335.00"
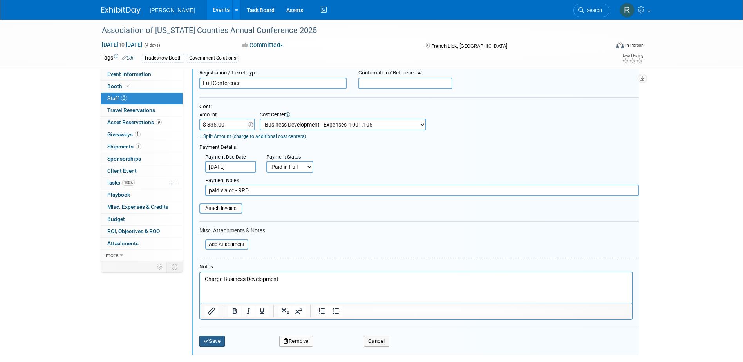
scroll to position [175, 0]
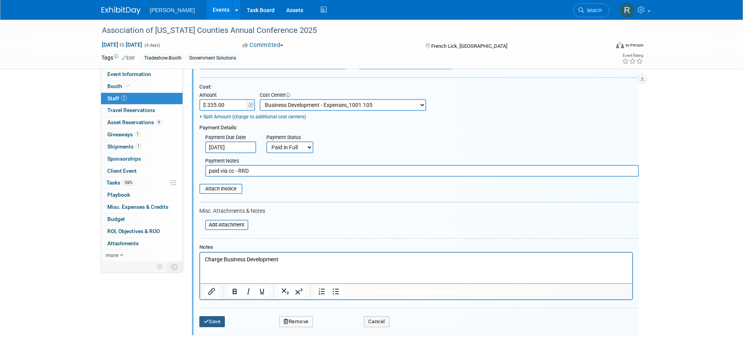
click at [215, 323] on button "Save" at bounding box center [212, 321] width 26 height 11
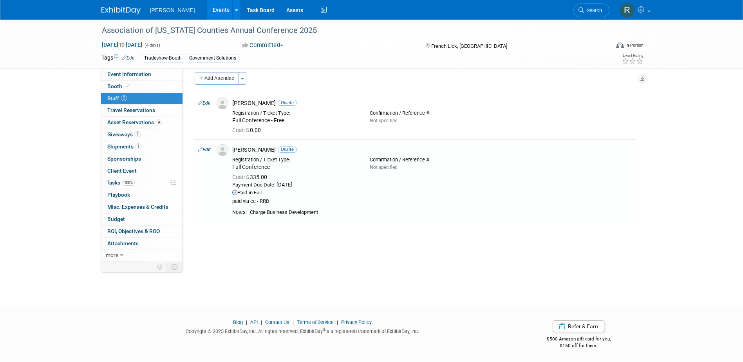
scroll to position [7, 0]
drag, startPoint x: 590, startPoint y: 10, endPoint x: 558, endPoint y: 13, distance: 32.7
click at [590, 10] on span "Search" at bounding box center [593, 10] width 18 height 6
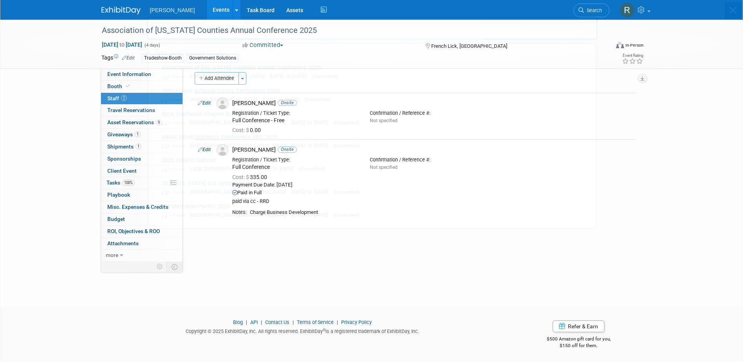
scroll to position [0, 0]
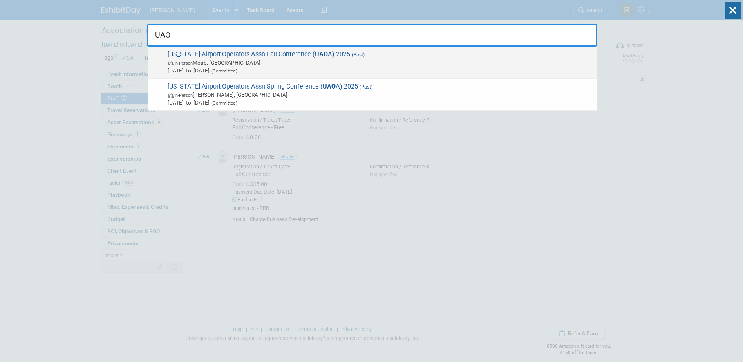
type input "UAO"
click at [210, 69] on span "[DATE] to [DATE] (Committed)" at bounding box center [380, 71] width 425 height 8
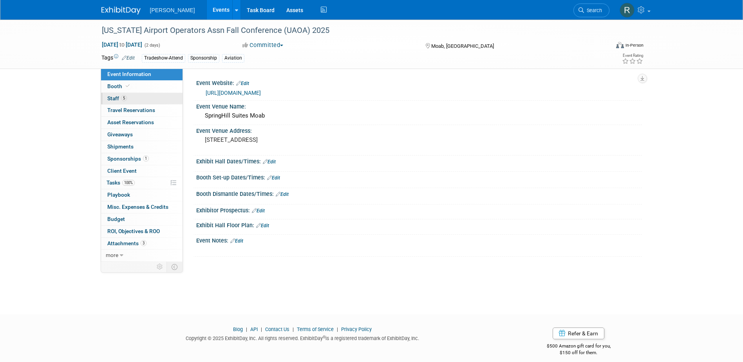
click at [118, 98] on span "Staff 5" at bounding box center [117, 98] width 20 height 6
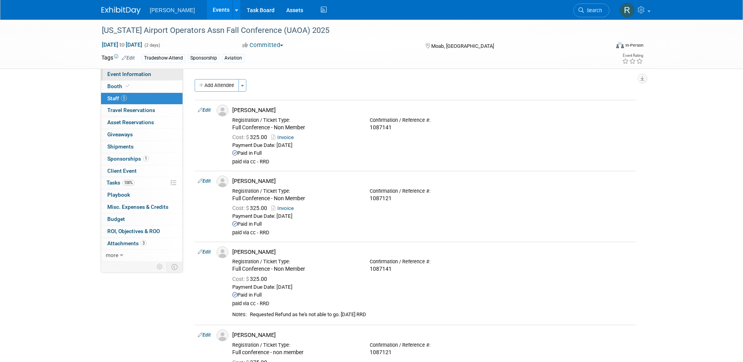
click at [136, 75] on span "Event Information" at bounding box center [129, 74] width 44 height 6
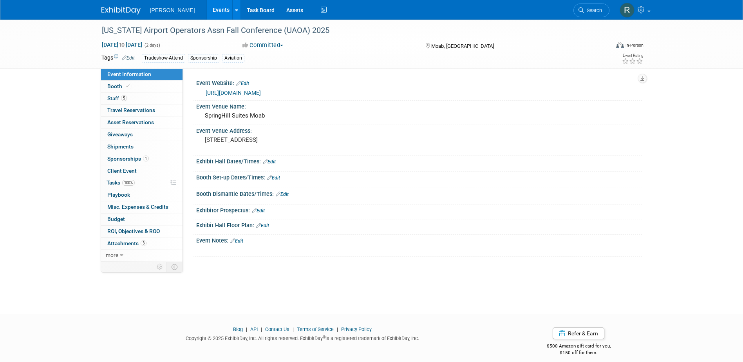
click at [247, 92] on link "[URL][DOMAIN_NAME]" at bounding box center [233, 93] width 55 height 6
